Goal: Task Accomplishment & Management: Manage account settings

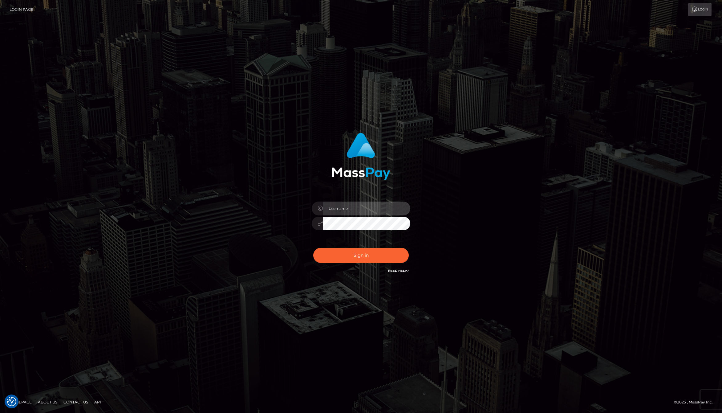
click at [374, 203] on input "text" at bounding box center [366, 208] width 87 height 14
type input "jackson.whop"
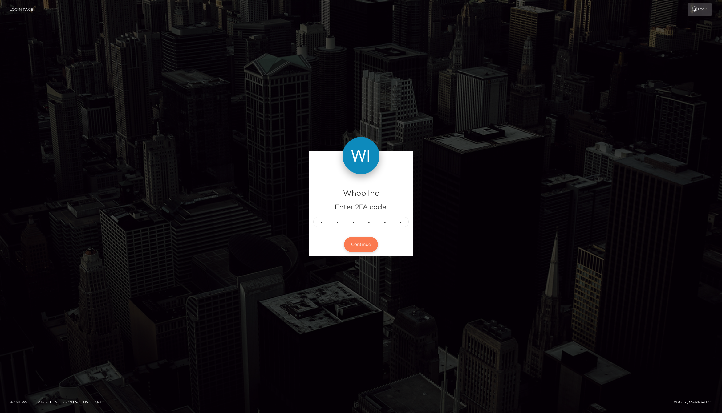
click at [367, 243] on button "Continue" at bounding box center [361, 244] width 34 height 15
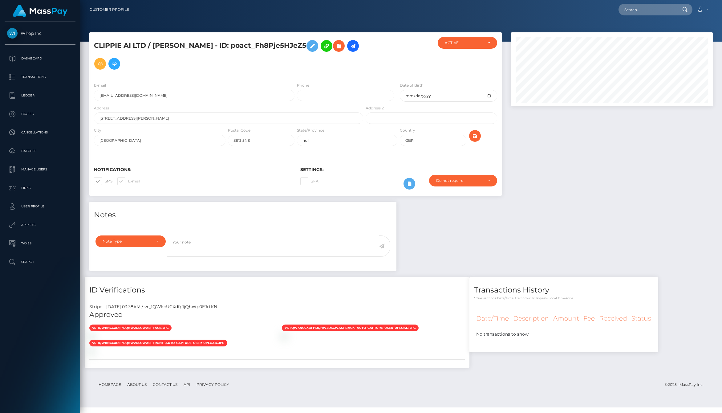
scroll to position [74, 202]
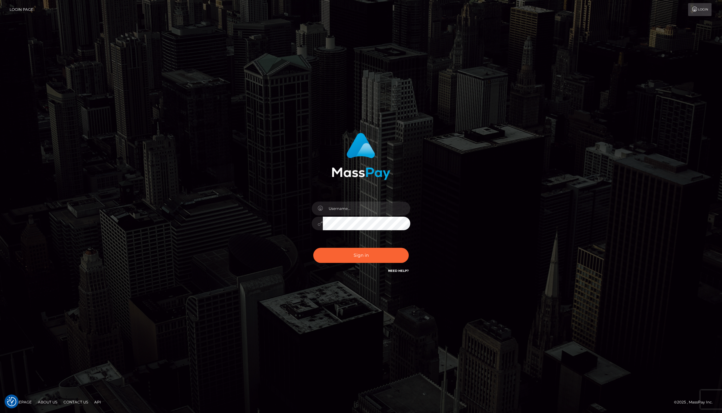
click at [467, 226] on div "Sign in" at bounding box center [360, 206] width 351 height 157
